Goal: Task Accomplishment & Management: Manage account settings

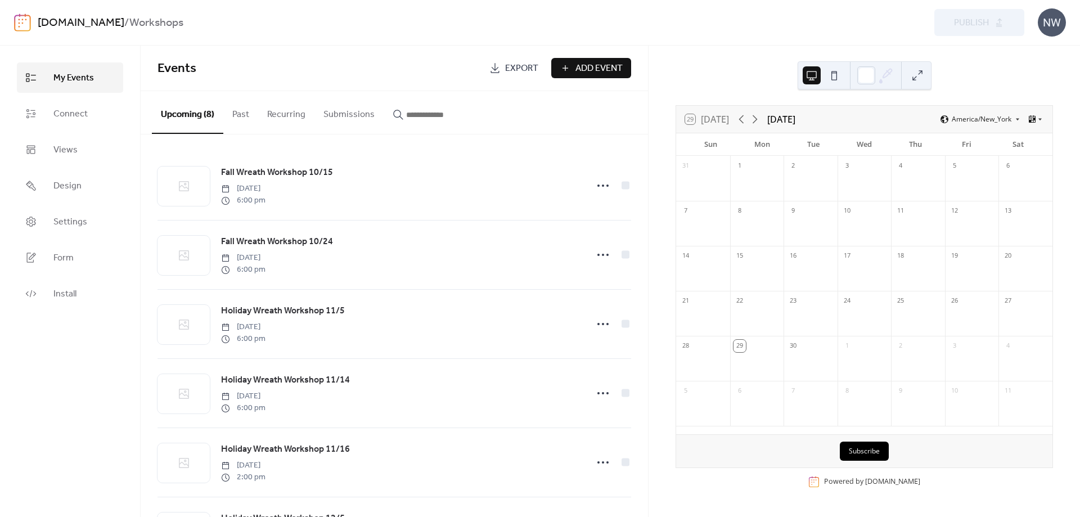
click at [1042, 20] on div "NW" at bounding box center [1052, 22] width 28 height 28
click at [1036, 51] on span "Account" at bounding box center [1029, 50] width 33 height 13
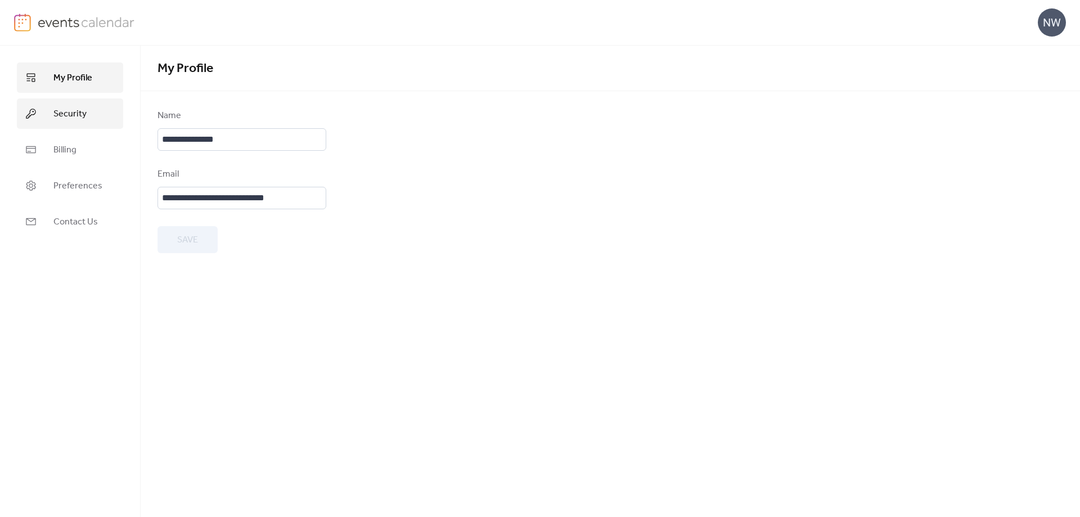
click at [51, 118] on link "Security" at bounding box center [70, 113] width 106 height 30
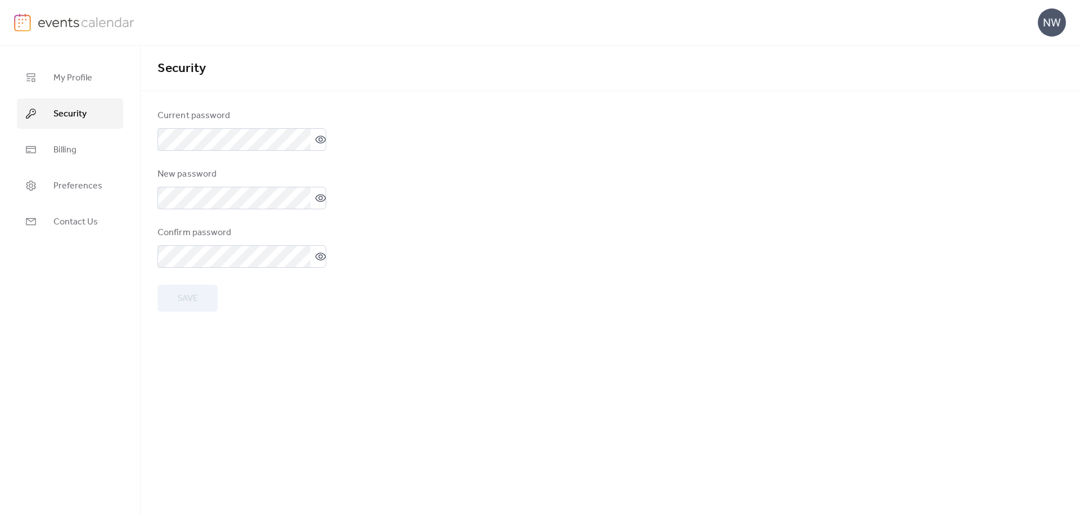
click at [55, 25] on img at bounding box center [86, 21] width 97 height 17
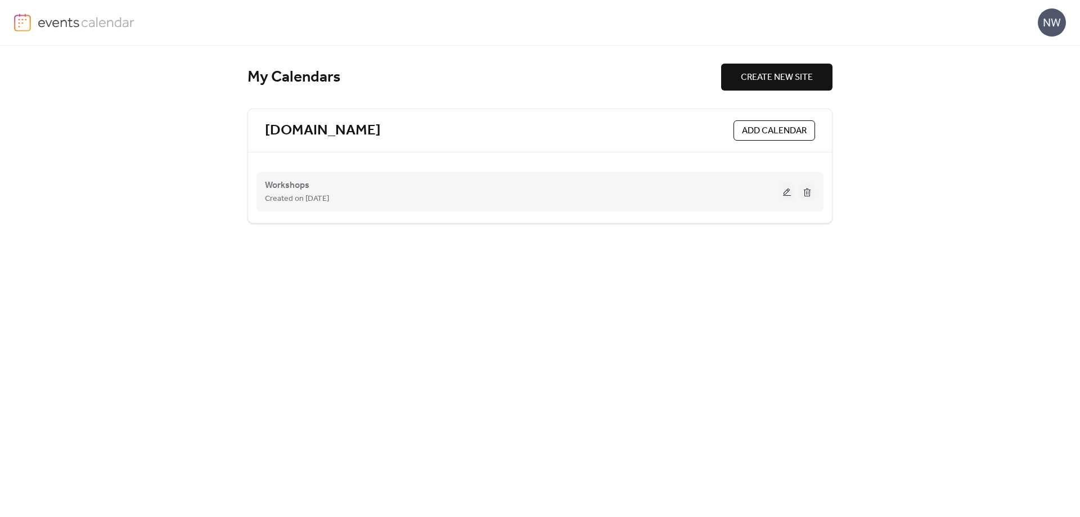
click at [373, 179] on div "Workshops Created on [DATE]" at bounding box center [522, 191] width 514 height 27
click at [787, 191] on button at bounding box center [787, 191] width 16 height 17
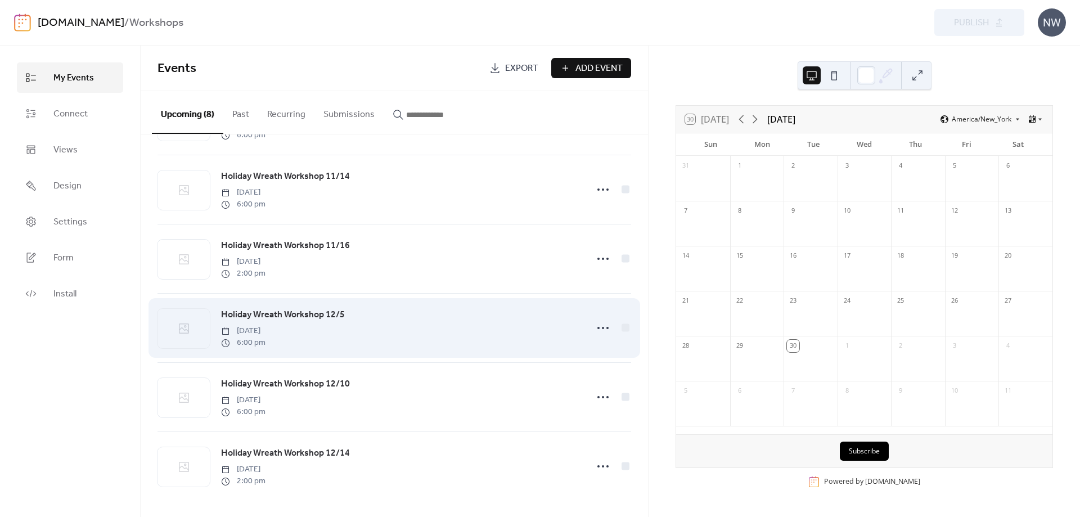
scroll to position [209, 0]
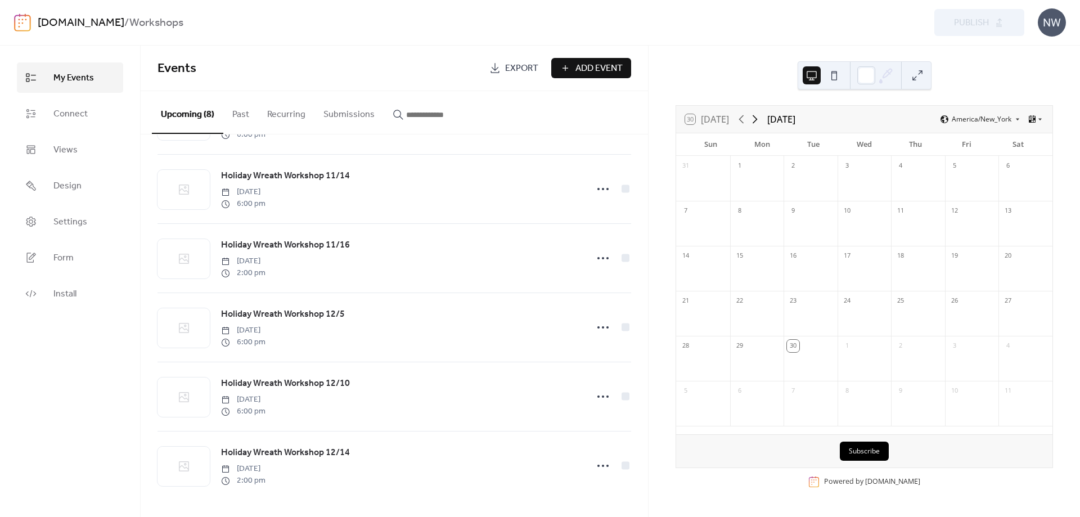
click at [759, 119] on icon at bounding box center [754, 118] width 13 height 13
click at [55, 82] on span "My Events" at bounding box center [73, 77] width 40 height 13
click at [99, 27] on link "[DOMAIN_NAME]" at bounding box center [81, 22] width 87 height 21
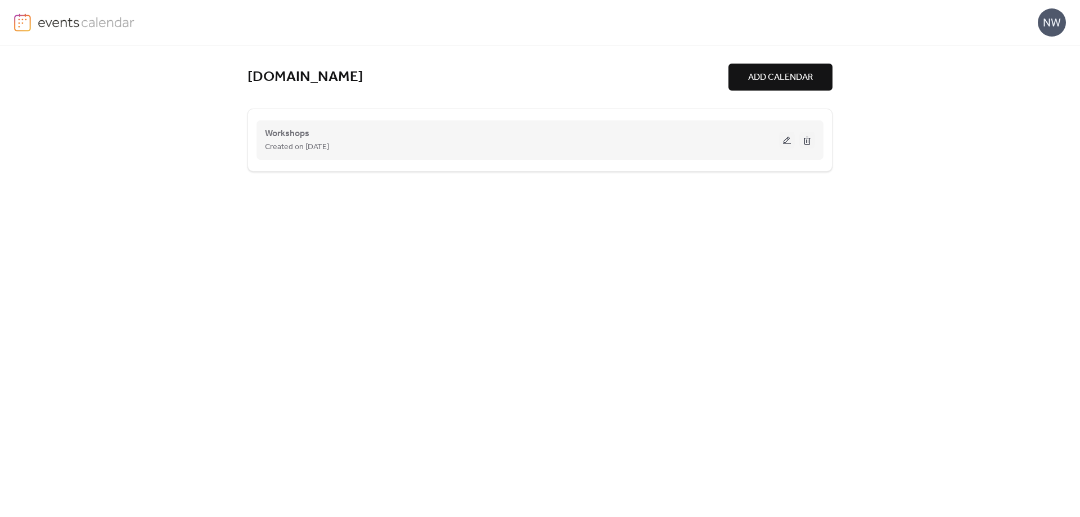
click at [787, 138] on button at bounding box center [787, 140] width 16 height 17
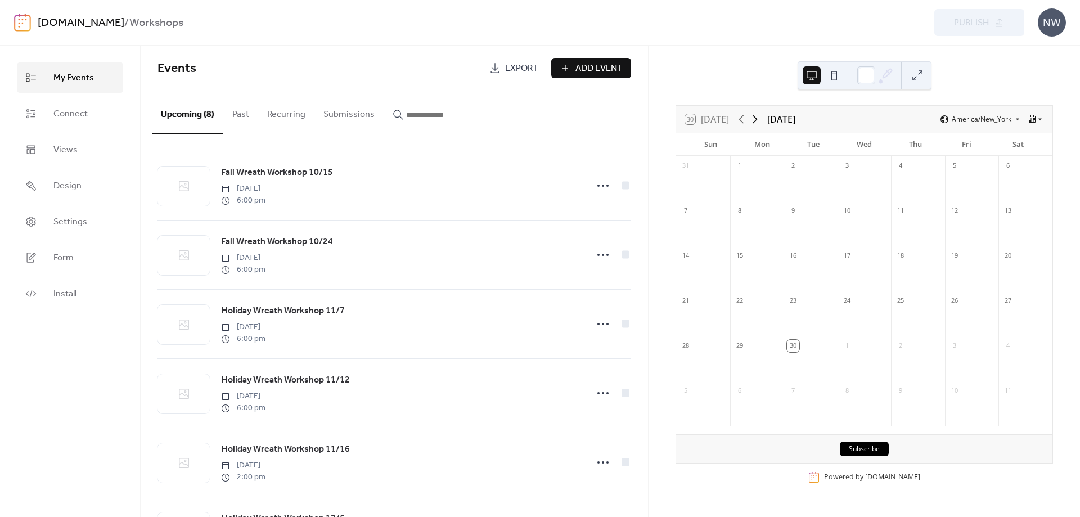
click at [761, 118] on icon at bounding box center [754, 118] width 13 height 13
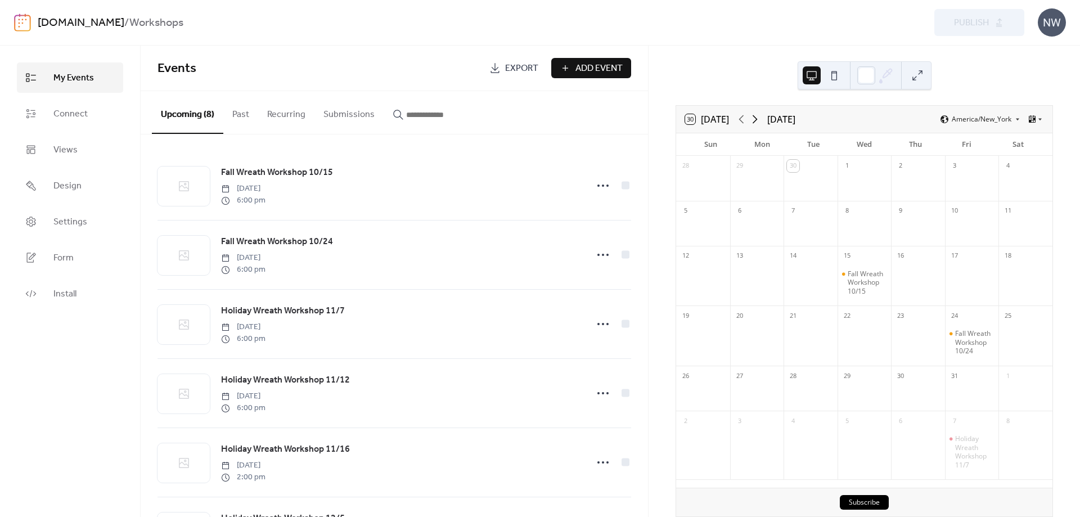
click at [761, 118] on icon at bounding box center [754, 118] width 13 height 13
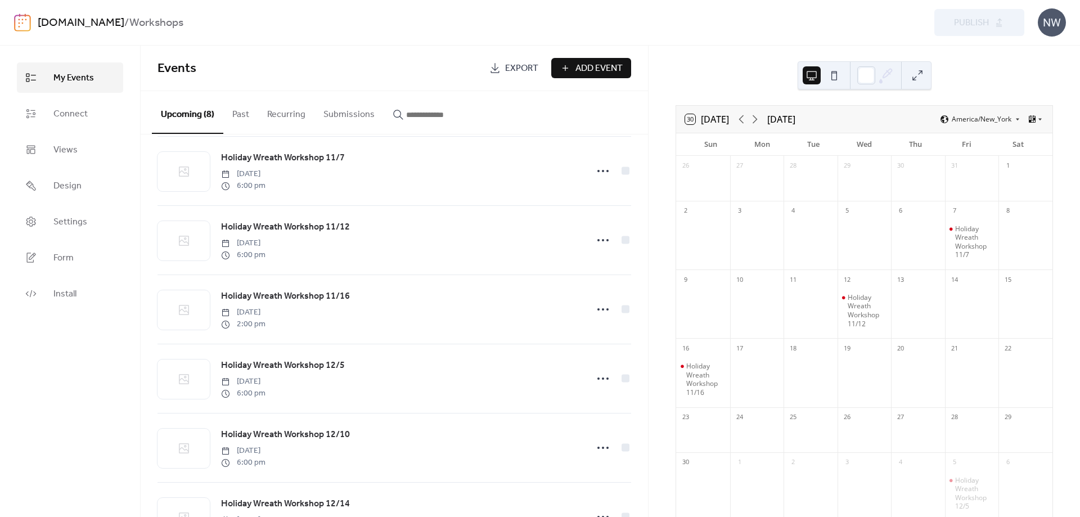
scroll to position [169, 0]
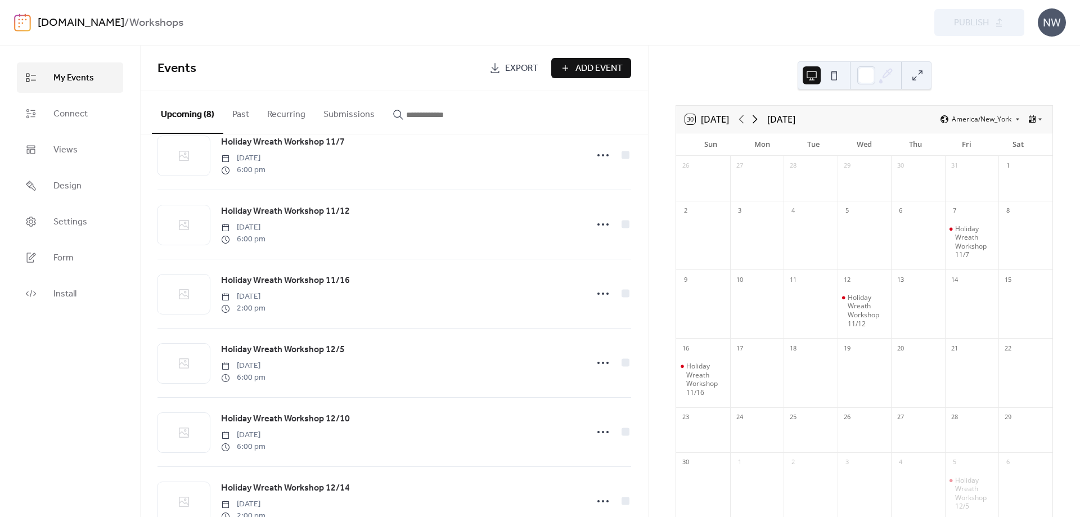
click at [756, 120] on icon at bounding box center [754, 118] width 13 height 13
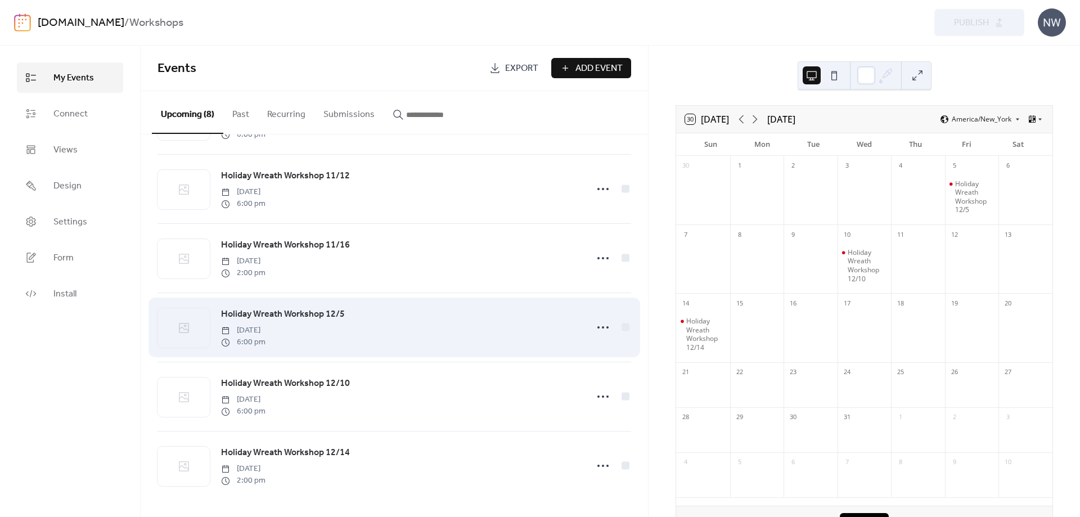
scroll to position [0, 0]
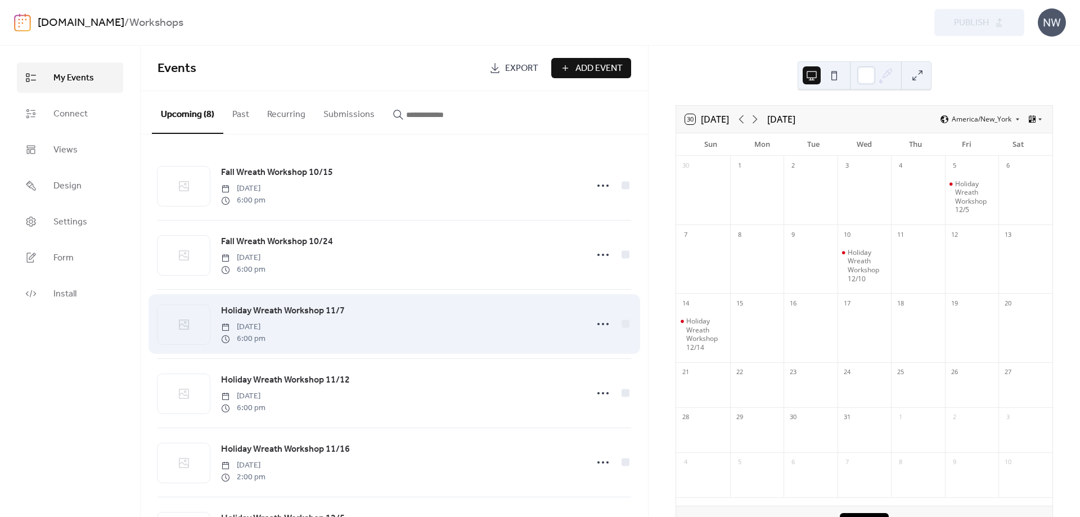
click at [340, 338] on div "Holiday Wreath Workshop 11/7 Friday, November 7, 2025 6:00 pm" at bounding box center [400, 324] width 359 height 40
